Goal: Check status: Check status

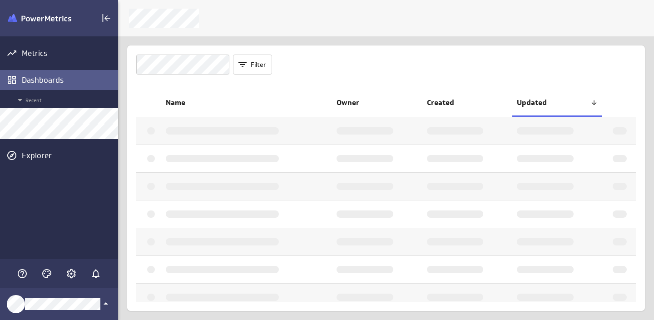
scroll to position [320, 536]
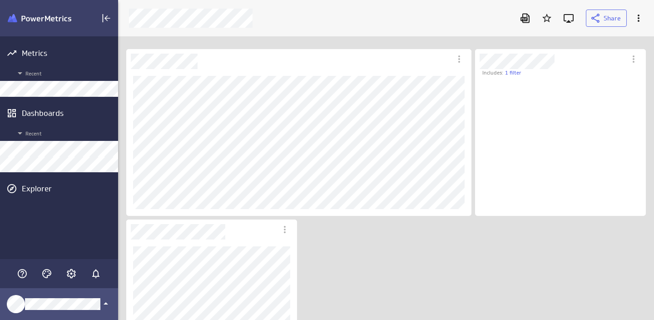
scroll to position [126, 158]
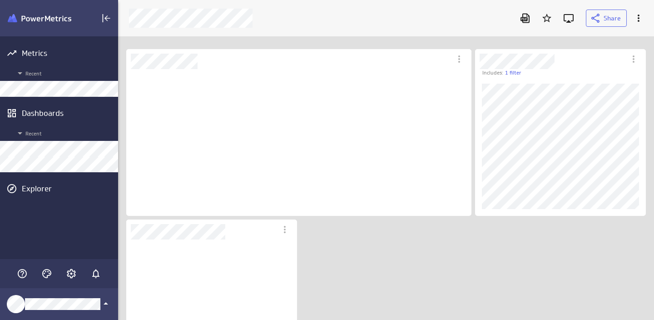
scroll to position [134, 158]
